Goal: Task Accomplishment & Management: Use online tool/utility

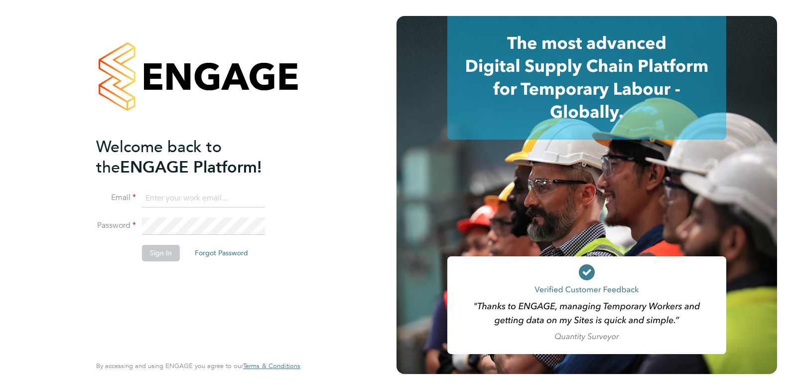
click at [198, 197] on input at bounding box center [203, 198] width 123 height 18
type input "john.waite@ncclondon.ac.uk"
click at [166, 254] on button "Sign In" at bounding box center [161, 253] width 38 height 16
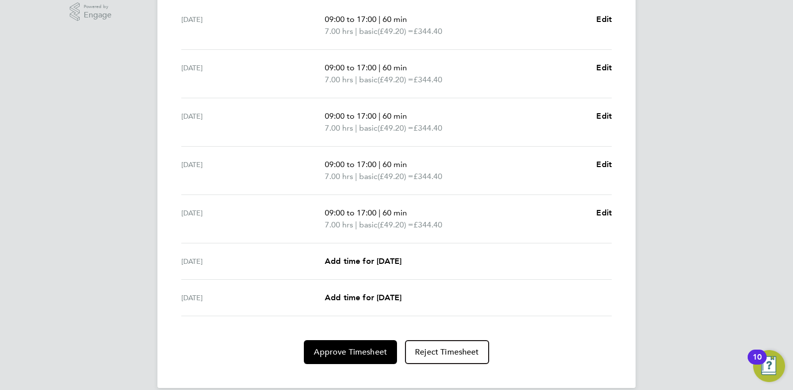
scroll to position [338, 0]
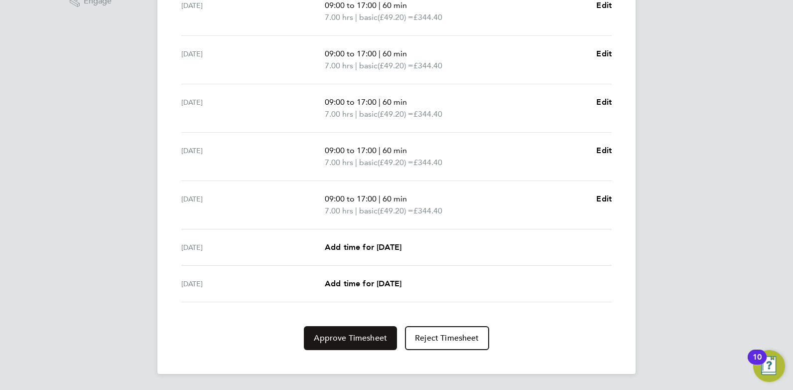
click at [353, 334] on span "Approve Timesheet" at bounding box center [350, 338] width 73 height 10
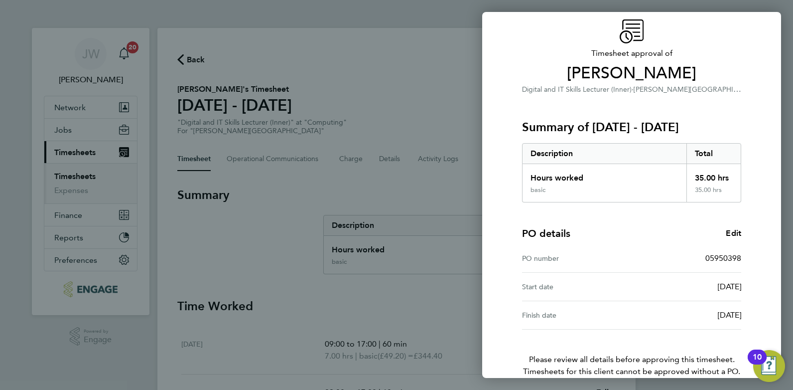
scroll to position [88, 0]
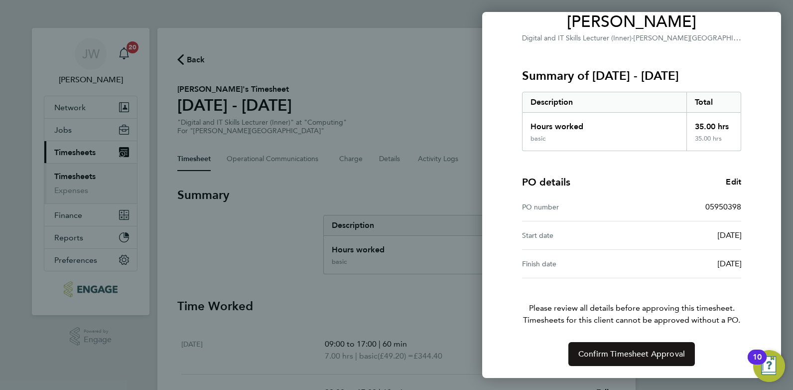
click at [634, 353] on span "Confirm Timesheet Approval" at bounding box center [631, 354] width 107 height 10
